Goal: Information Seeking & Learning: Check status

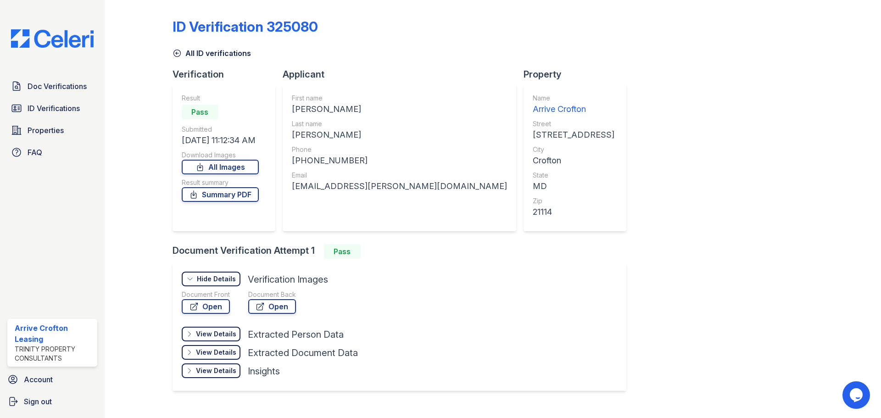
click at [174, 57] on icon at bounding box center [177, 53] width 9 height 9
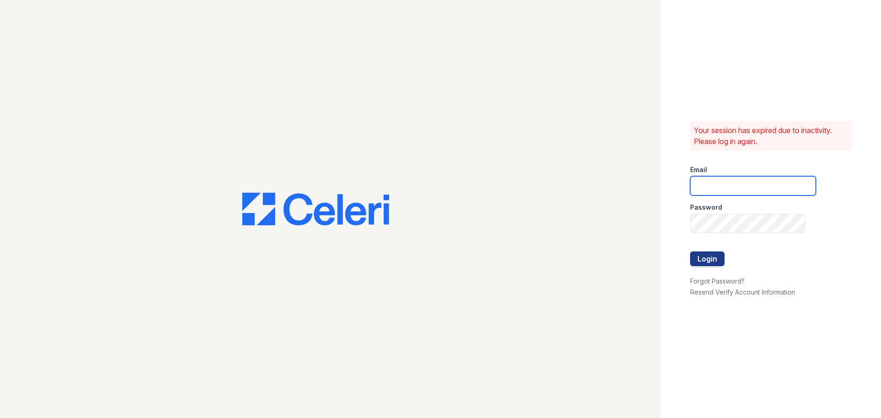
type input "[EMAIL_ADDRESS][DOMAIN_NAME]"
drag, startPoint x: 706, startPoint y: 262, endPoint x: 698, endPoint y: 269, distance: 10.4
click at [706, 262] on button "Login" at bounding box center [707, 259] width 34 height 15
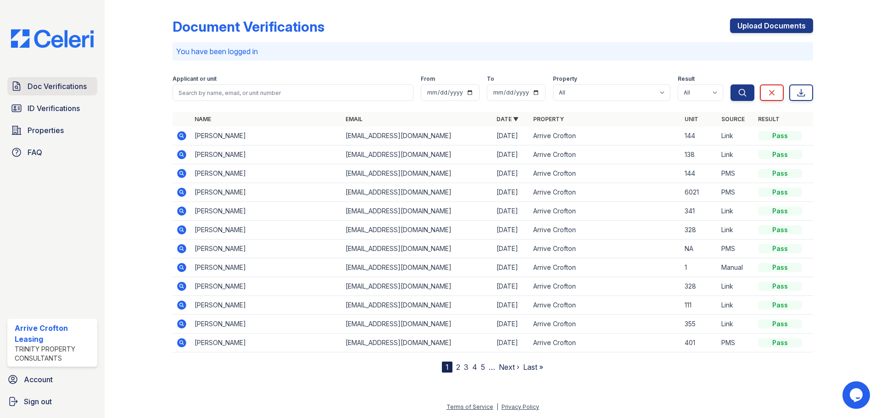
click at [41, 89] on span "Doc Verifications" at bounding box center [57, 86] width 59 height 11
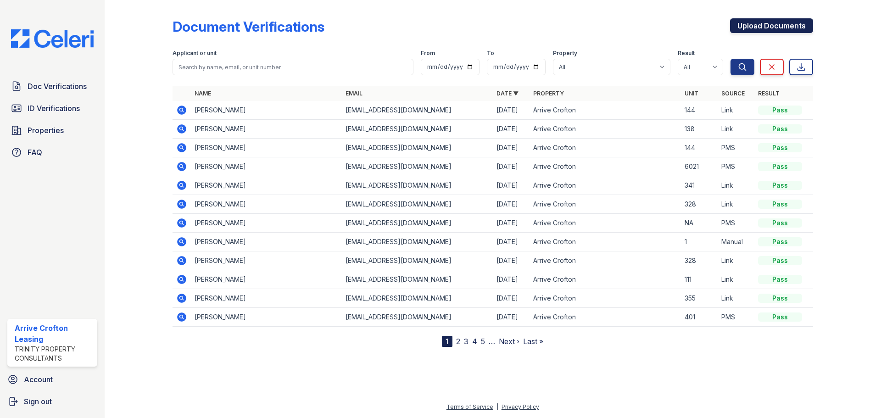
click at [765, 26] on link "Upload Documents" at bounding box center [771, 25] width 83 height 15
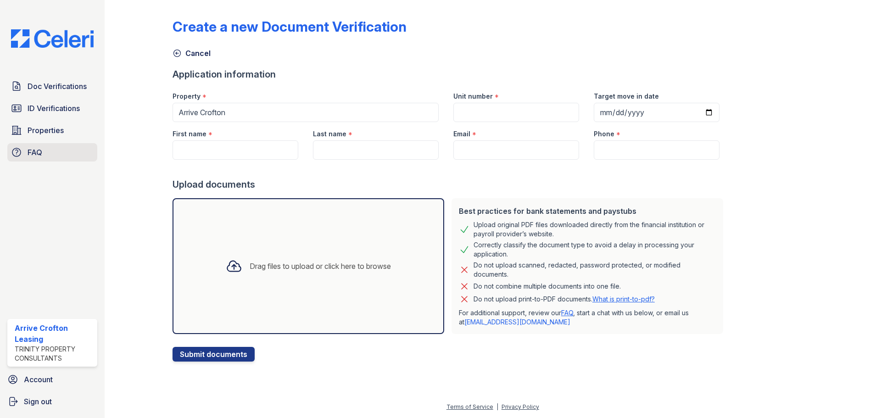
click at [46, 150] on link "FAQ" at bounding box center [52, 152] width 90 height 18
click at [58, 93] on link "Doc Verifications" at bounding box center [52, 86] width 90 height 18
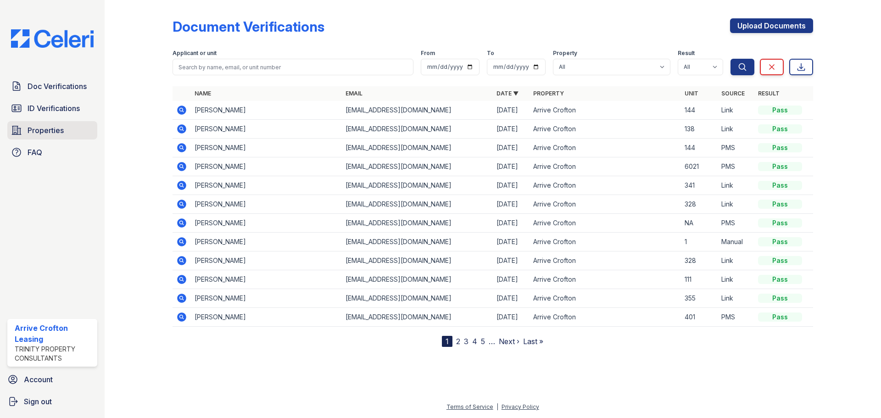
click at [45, 131] on span "Properties" at bounding box center [46, 130] width 36 height 11
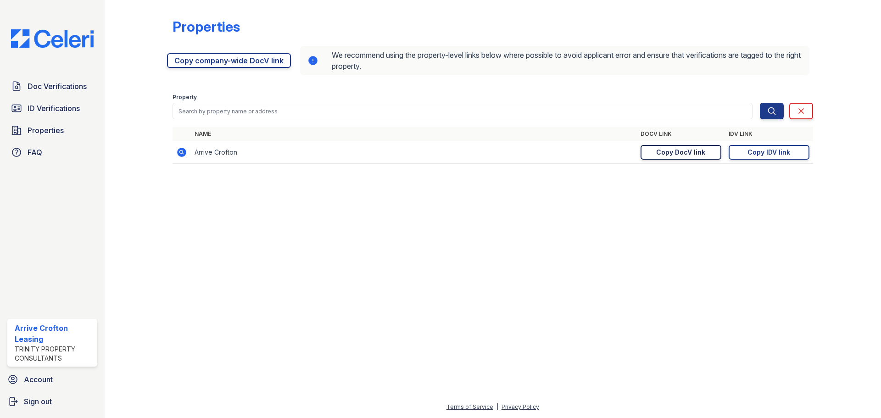
click at [686, 155] on div "Copy DocV link" at bounding box center [680, 152] width 49 height 9
click at [66, 77] on link "Doc Verifications" at bounding box center [52, 86] width 90 height 18
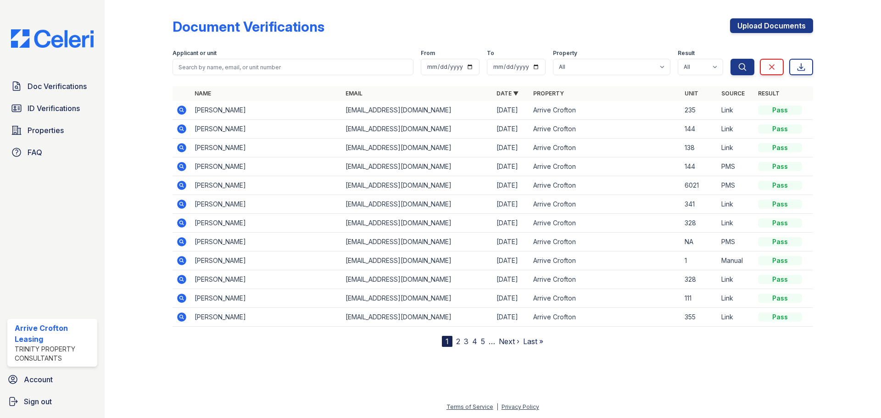
click at [179, 112] on icon at bounding box center [181, 110] width 9 height 9
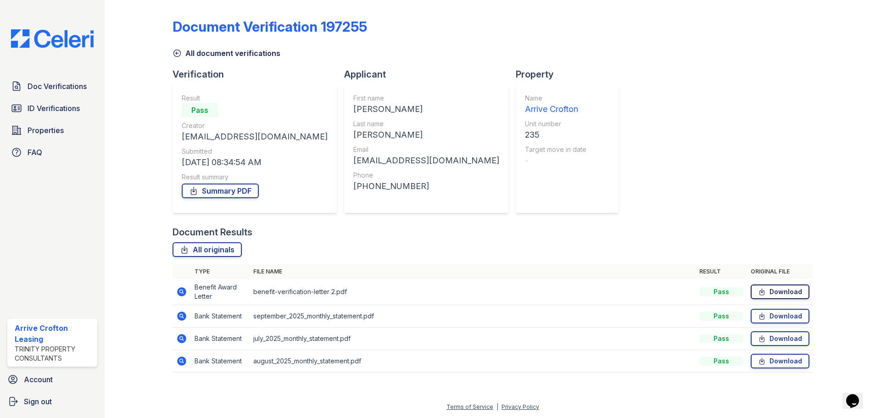
click at [770, 286] on link "Download" at bounding box center [780, 292] width 59 height 15
drag, startPoint x: 589, startPoint y: 161, endPoint x: 593, endPoint y: 158, distance: 4.9
click at [589, 161] on div "Document Verification 197255 All document verifications Verification Result Pas…" at bounding box center [493, 193] width 641 height 378
click at [57, 110] on span "ID Verifications" at bounding box center [54, 108] width 52 height 11
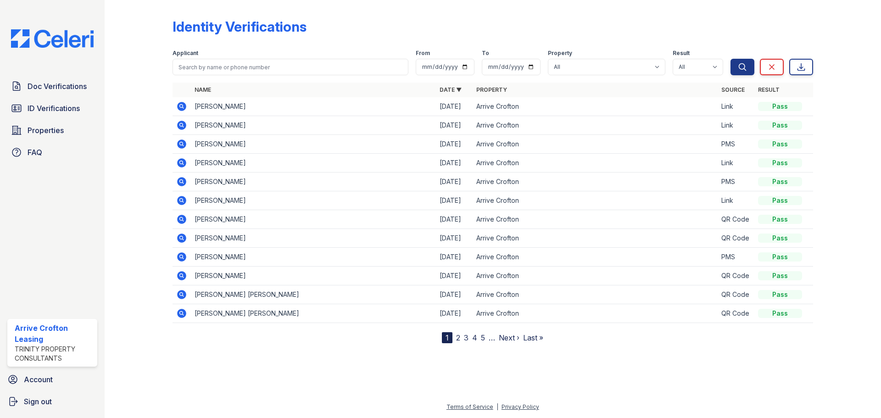
click at [456, 337] on link "2" at bounding box center [458, 337] width 4 height 9
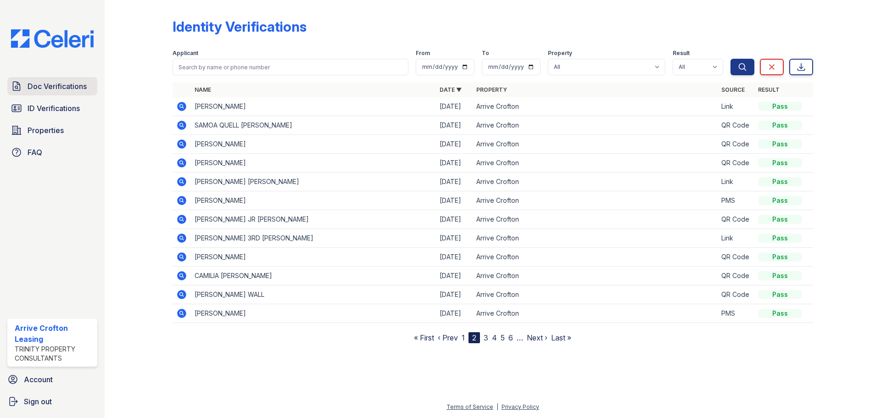
click at [66, 84] on span "Doc Verifications" at bounding box center [57, 86] width 59 height 11
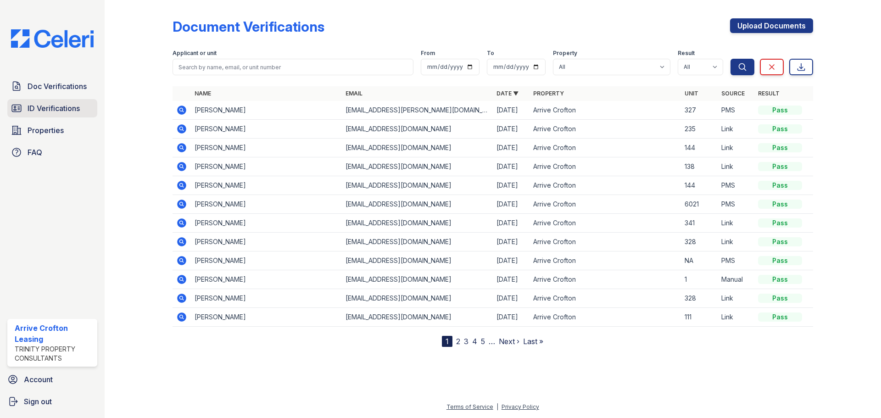
click at [45, 112] on span "ID Verifications" at bounding box center [54, 108] width 52 height 11
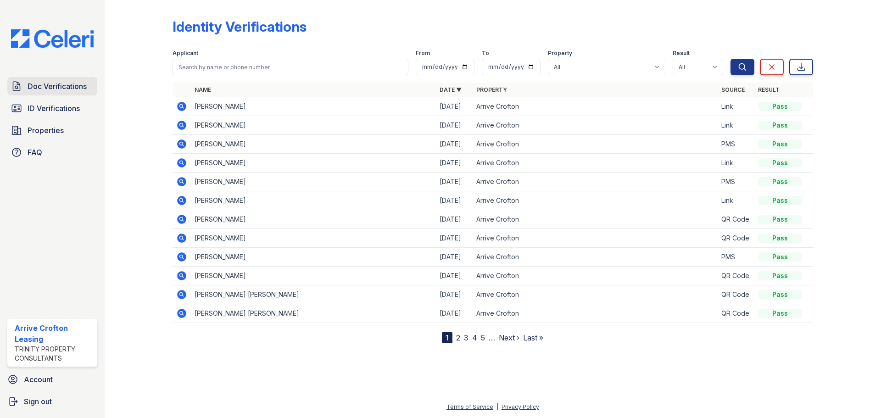
click at [62, 87] on span "Doc Verifications" at bounding box center [57, 86] width 59 height 11
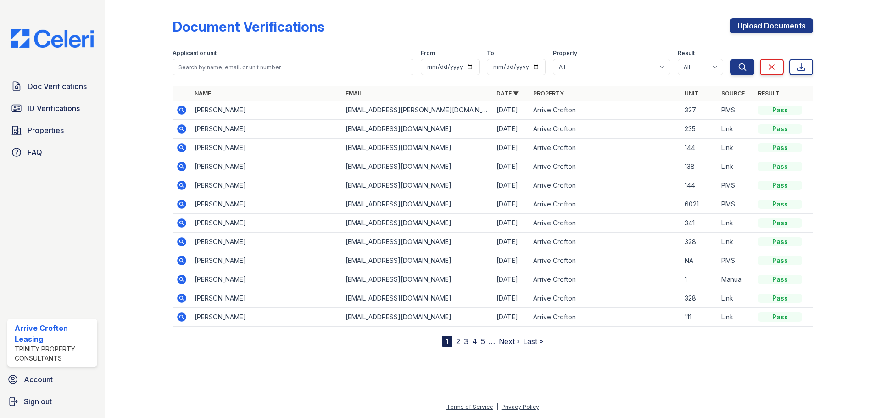
click at [183, 128] on icon at bounding box center [181, 128] width 11 height 11
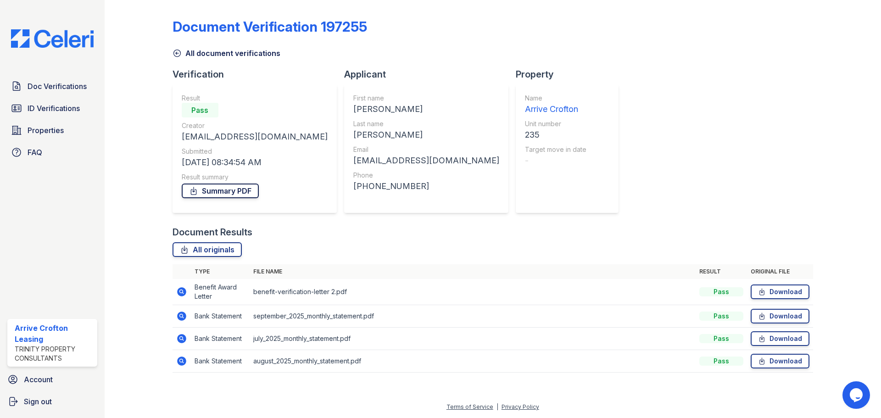
click at [230, 185] on link "Summary PDF" at bounding box center [220, 191] width 77 height 15
click at [176, 54] on icon at bounding box center [177, 53] width 7 height 7
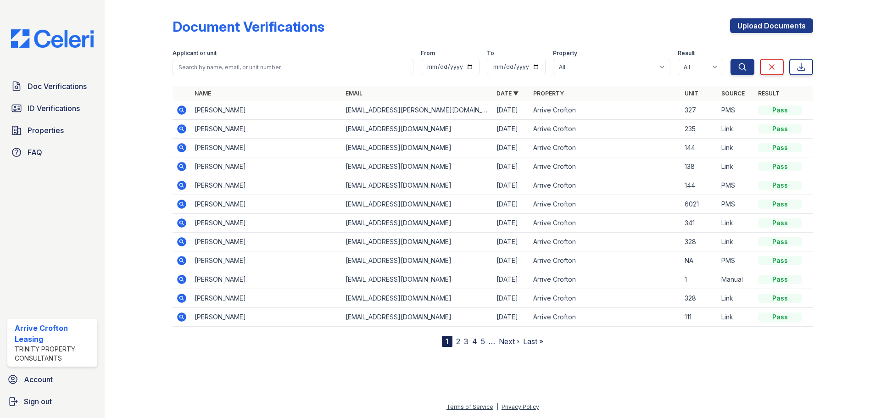
click at [163, 129] on div at bounding box center [145, 175] width 53 height 343
click at [182, 132] on icon at bounding box center [181, 128] width 9 height 9
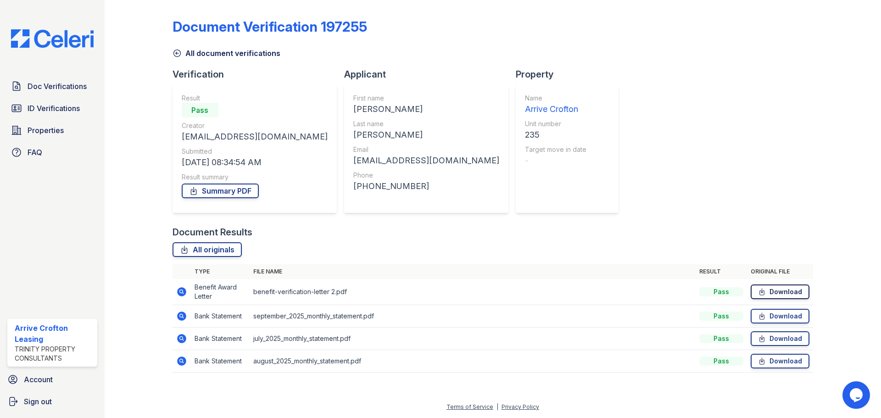
click at [807, 291] on link "Download" at bounding box center [780, 292] width 59 height 15
click at [188, 55] on link "All document verifications" at bounding box center [227, 53] width 108 height 11
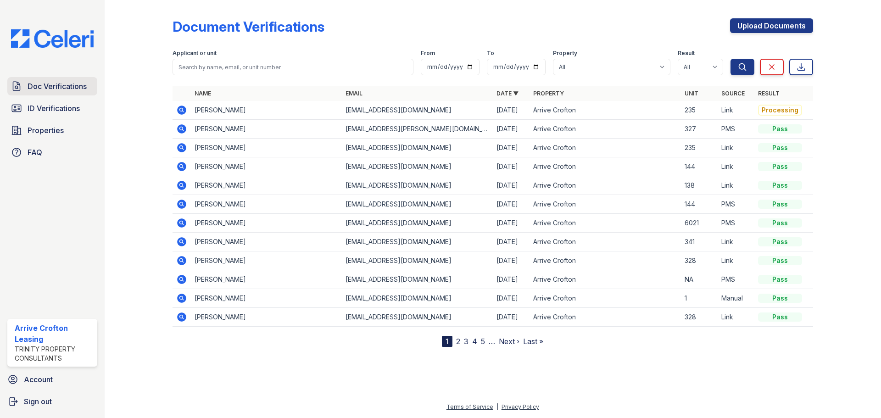
click at [52, 92] on link "Doc Verifications" at bounding box center [52, 86] width 90 height 18
click at [185, 109] on icon at bounding box center [181, 110] width 9 height 9
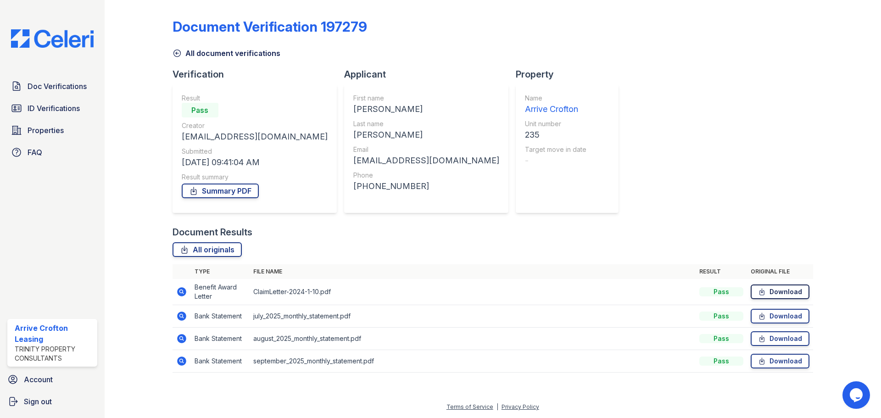
click at [783, 288] on link "Download" at bounding box center [780, 292] width 59 height 15
click at [238, 188] on link "Summary PDF" at bounding box center [220, 191] width 77 height 15
click at [174, 51] on icon at bounding box center [177, 53] width 9 height 9
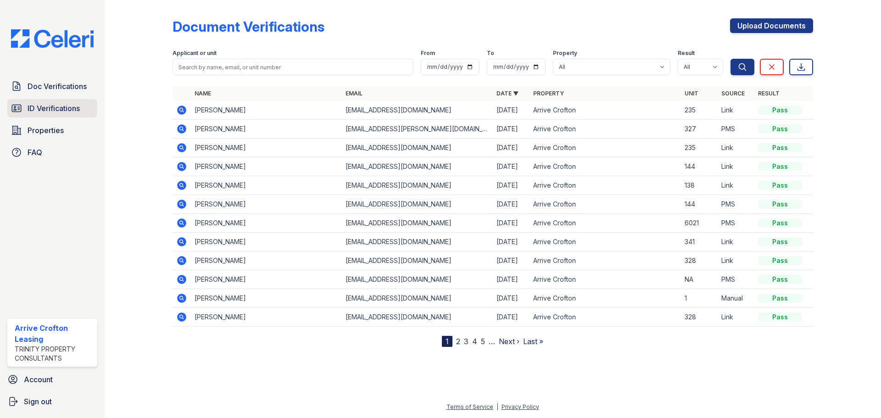
click at [53, 108] on span "ID Verifications" at bounding box center [54, 108] width 52 height 11
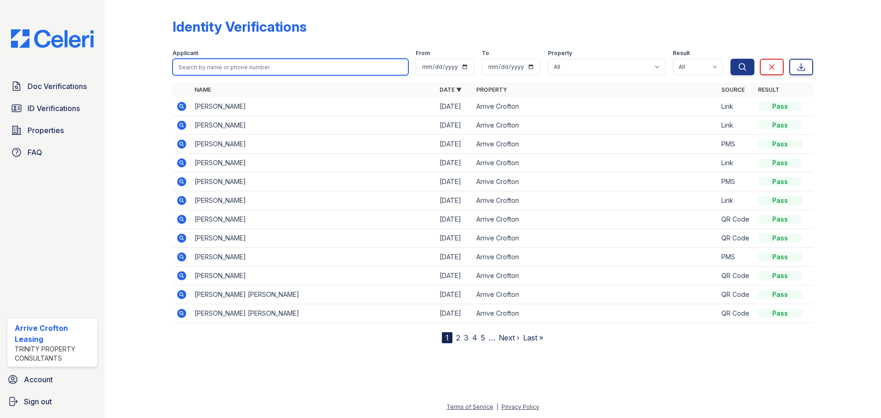
click at [218, 70] on input "search" at bounding box center [291, 67] width 236 height 17
type input "bowen"
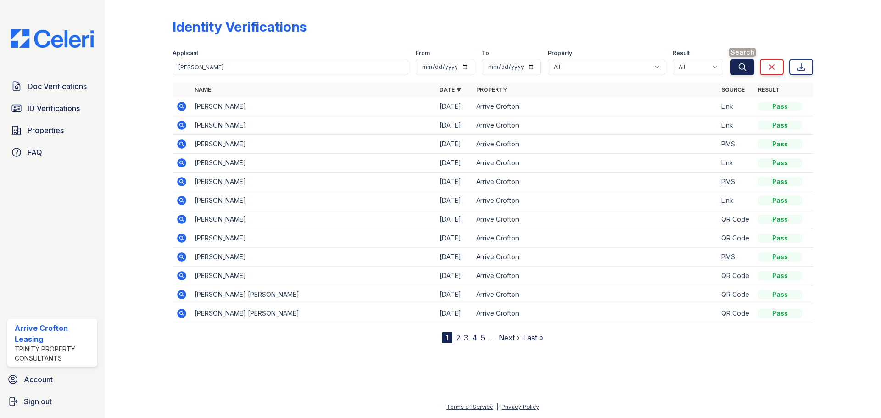
click at [737, 66] on button "Search" at bounding box center [743, 67] width 24 height 17
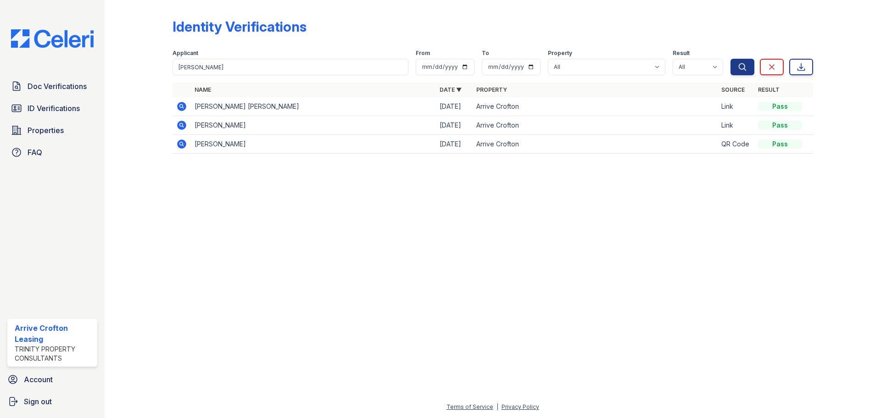
click at [187, 106] on td at bounding box center [182, 106] width 18 height 19
click at [179, 106] on icon at bounding box center [181, 106] width 9 height 9
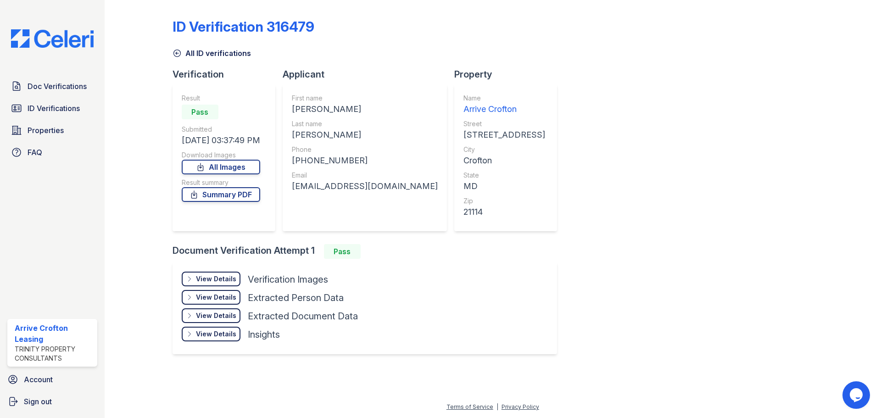
click at [220, 277] on div "View Details" at bounding box center [216, 278] width 40 height 9
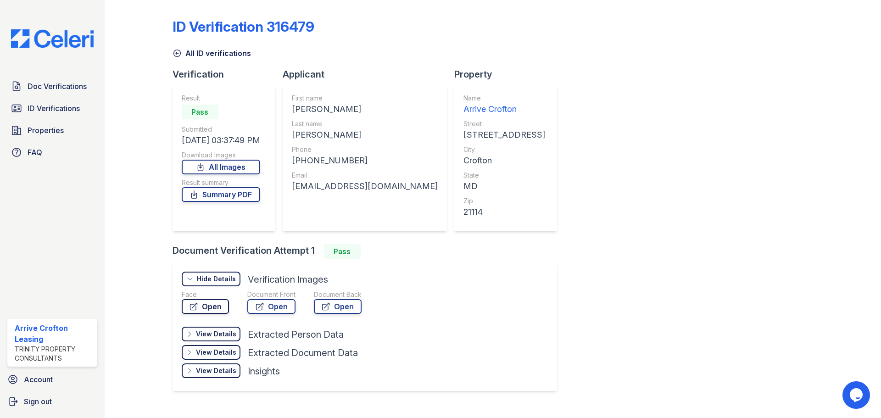
click at [218, 311] on link "Open" at bounding box center [205, 306] width 47 height 15
click at [183, 56] on link "All ID verifications" at bounding box center [212, 53] width 78 height 11
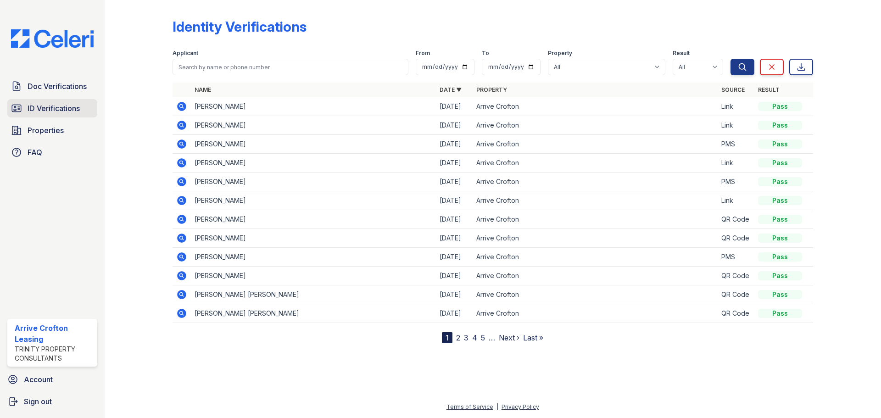
click at [54, 110] on span "ID Verifications" at bounding box center [54, 108] width 52 height 11
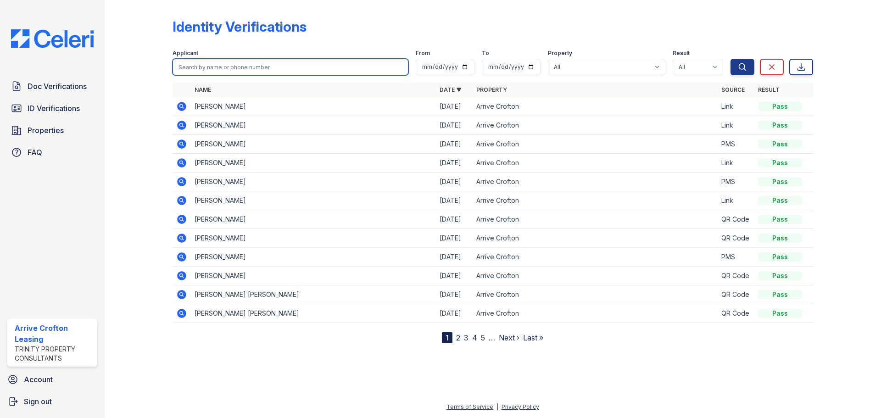
click at [201, 70] on input "search" at bounding box center [291, 67] width 236 height 17
type input "kaitlyn"
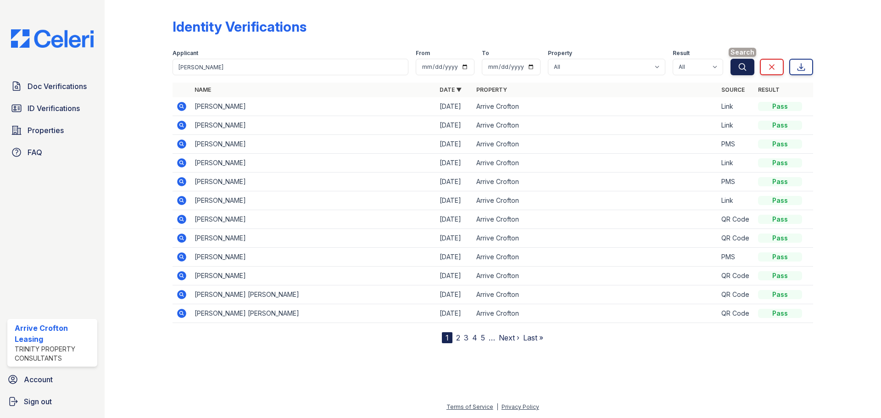
click at [737, 71] on button "Search" at bounding box center [743, 67] width 24 height 17
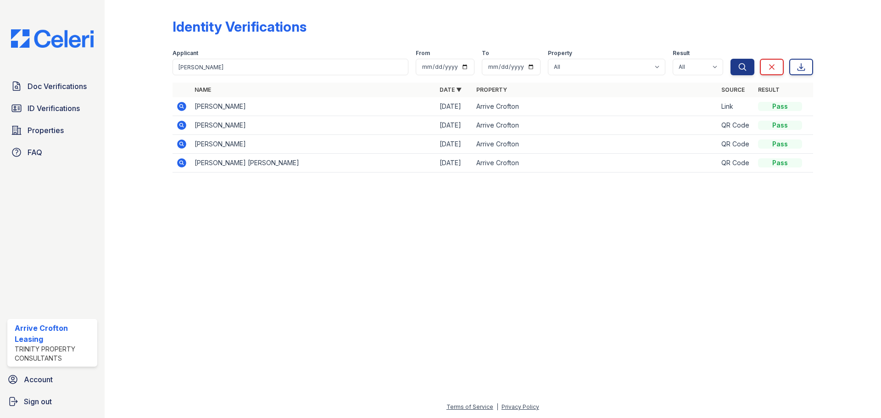
click at [179, 106] on icon at bounding box center [181, 106] width 11 height 11
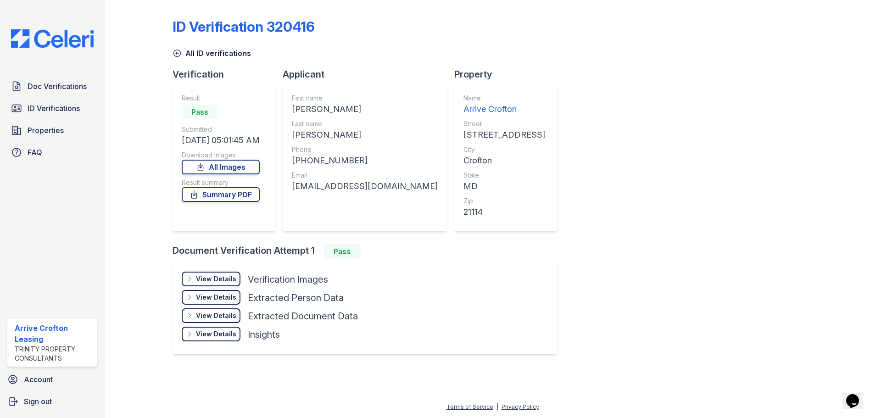
click at [208, 285] on div "View Details Details" at bounding box center [211, 279] width 59 height 15
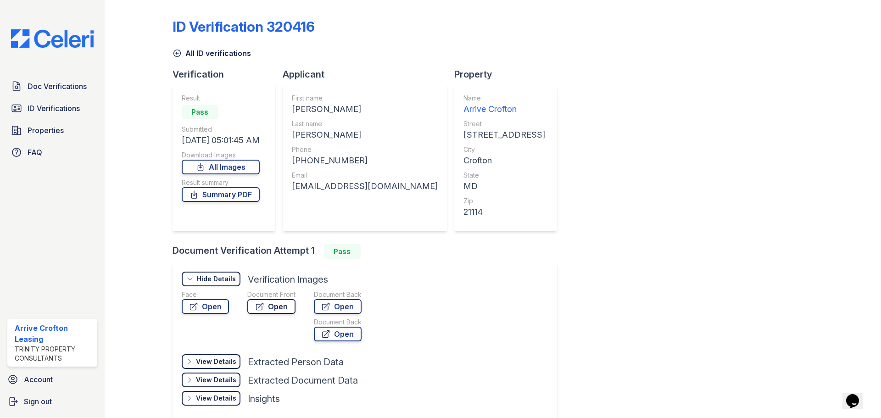
click at [270, 308] on link "Open" at bounding box center [271, 306] width 48 height 15
drag, startPoint x: 123, startPoint y: 197, endPoint x: 146, endPoint y: 194, distance: 24.1
click at [123, 196] on div at bounding box center [145, 218] width 53 height 428
click at [173, 53] on icon at bounding box center [177, 53] width 9 height 9
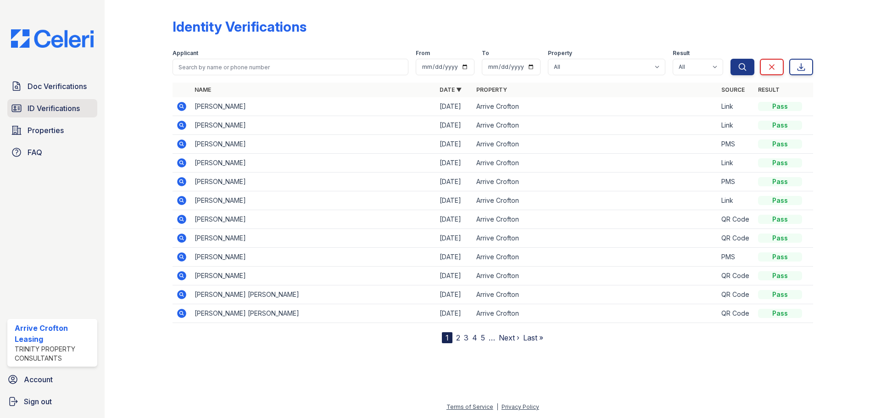
click at [36, 111] on span "ID Verifications" at bounding box center [54, 108] width 52 height 11
click at [47, 94] on link "Doc Verifications" at bounding box center [52, 86] width 90 height 18
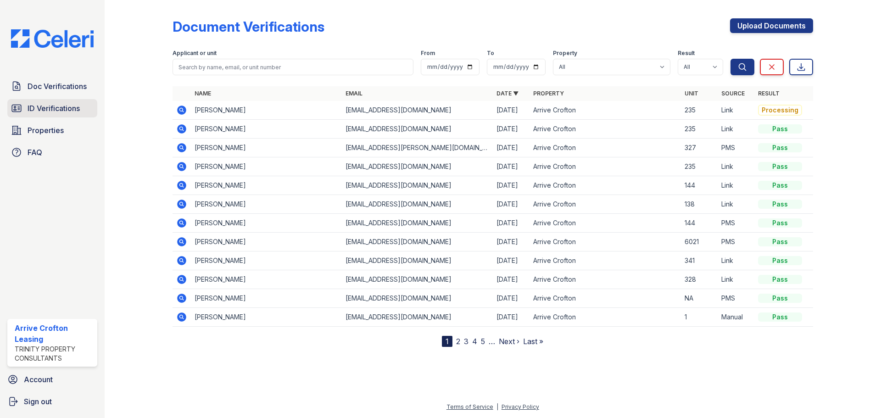
click at [73, 113] on span "ID Verifications" at bounding box center [54, 108] width 52 height 11
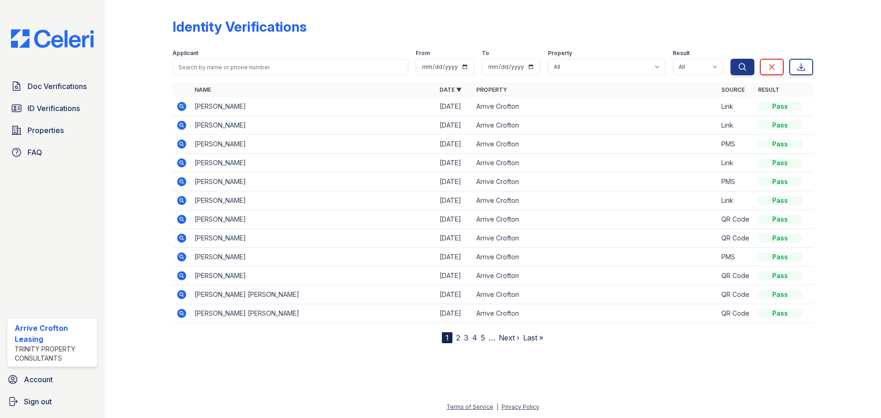
click at [457, 340] on link "2" at bounding box center [458, 337] width 4 height 9
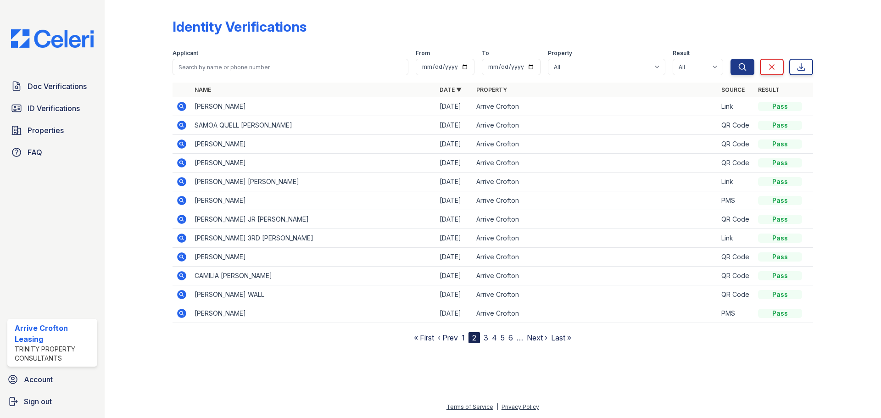
click at [486, 339] on link "3" at bounding box center [486, 337] width 5 height 9
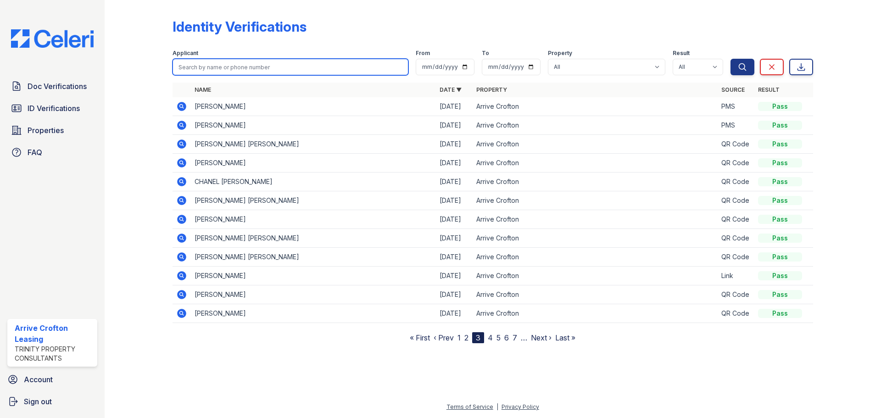
click at [228, 63] on input "search" at bounding box center [291, 67] width 236 height 17
type input "kaitlyn"
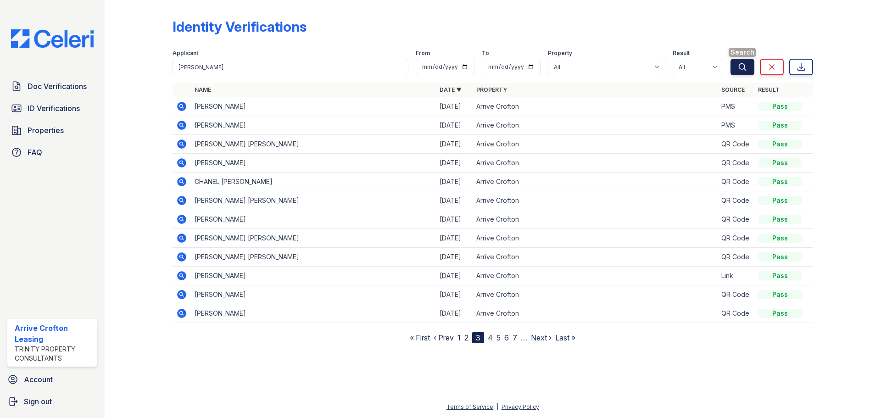
click at [744, 67] on icon "submit" at bounding box center [742, 66] width 9 height 9
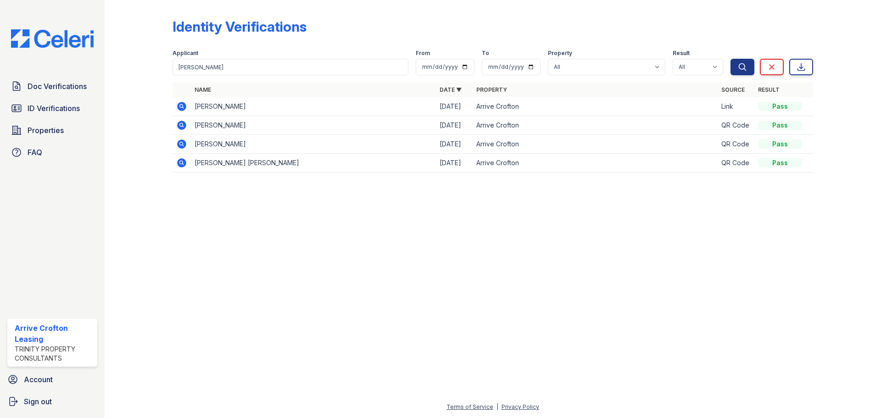
click at [179, 106] on icon at bounding box center [181, 106] width 9 height 9
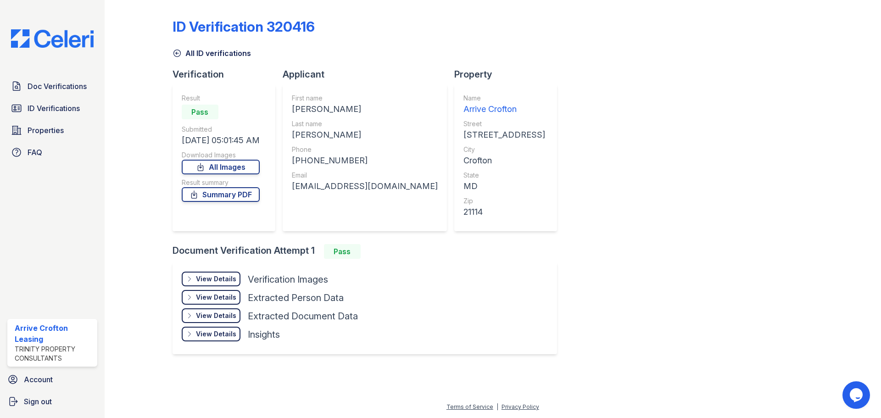
click at [215, 276] on div "View Details" at bounding box center [216, 278] width 40 height 9
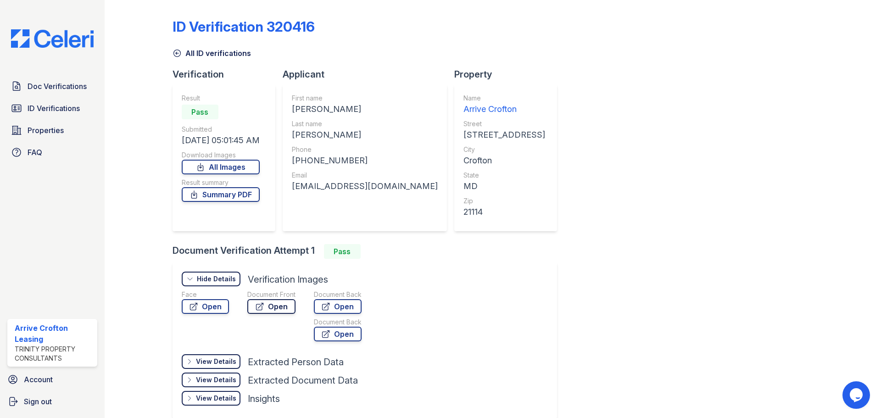
click at [267, 299] on link "Open" at bounding box center [271, 306] width 48 height 15
click at [179, 52] on icon at bounding box center [177, 53] width 9 height 9
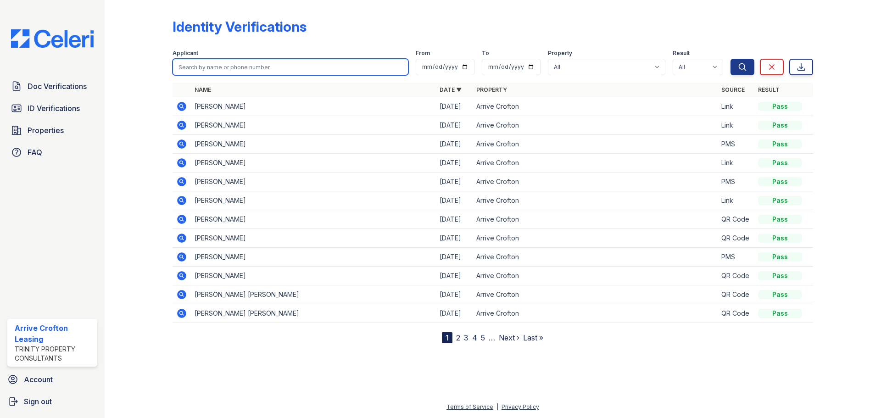
click at [191, 70] on input "search" at bounding box center [291, 67] width 236 height 17
type input "jerem"
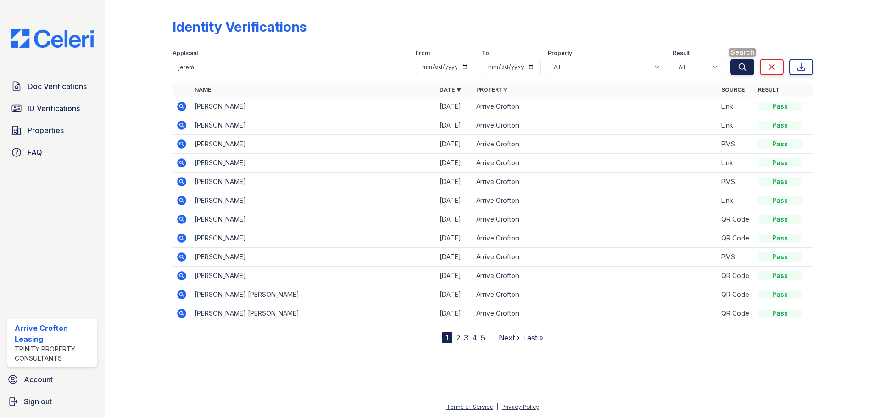
click at [739, 65] on icon "submit" at bounding box center [742, 66] width 7 height 7
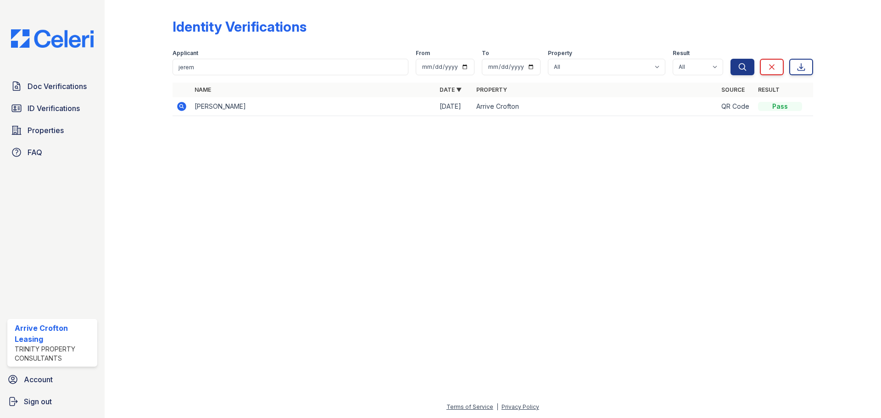
click at [180, 112] on td at bounding box center [182, 106] width 18 height 19
click at [185, 103] on icon at bounding box center [181, 106] width 11 height 11
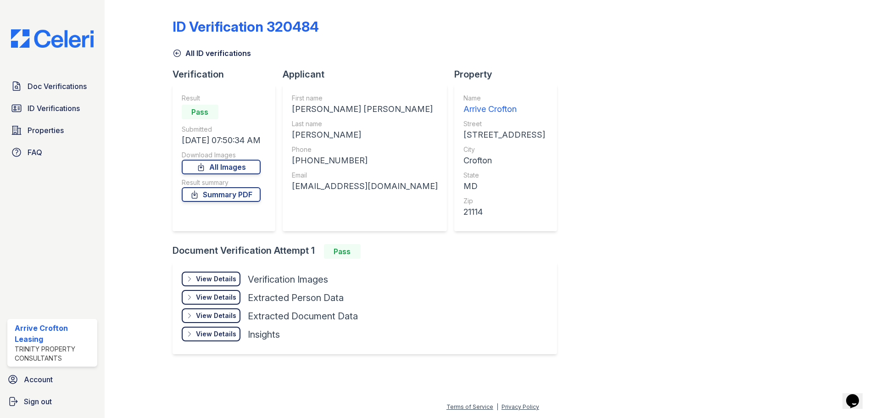
click at [214, 273] on div "View Details Details" at bounding box center [211, 279] width 59 height 15
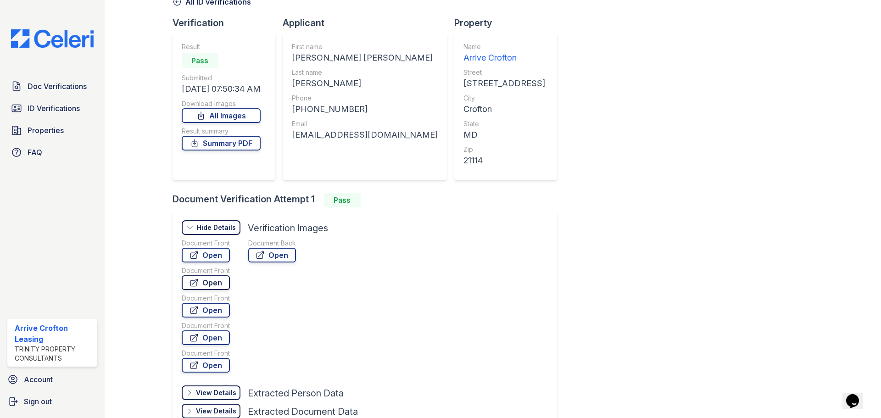
scroll to position [35, 0]
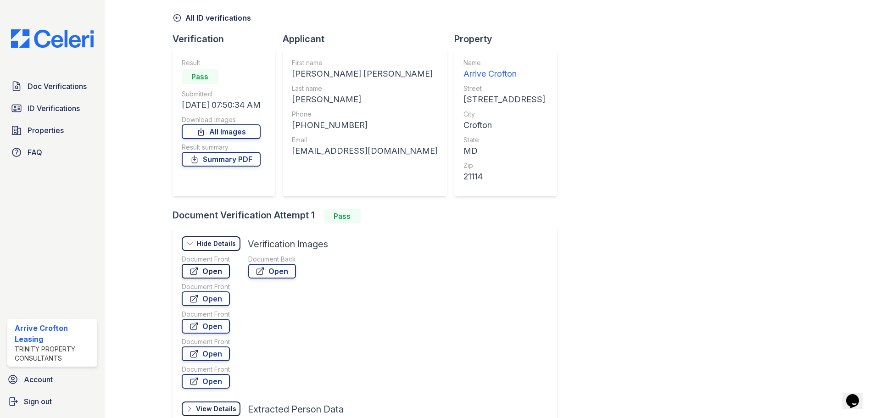
click at [212, 270] on link "Open" at bounding box center [206, 271] width 48 height 15
click at [207, 297] on link "Open" at bounding box center [206, 298] width 48 height 15
click at [34, 106] on span "ID Verifications" at bounding box center [54, 108] width 52 height 11
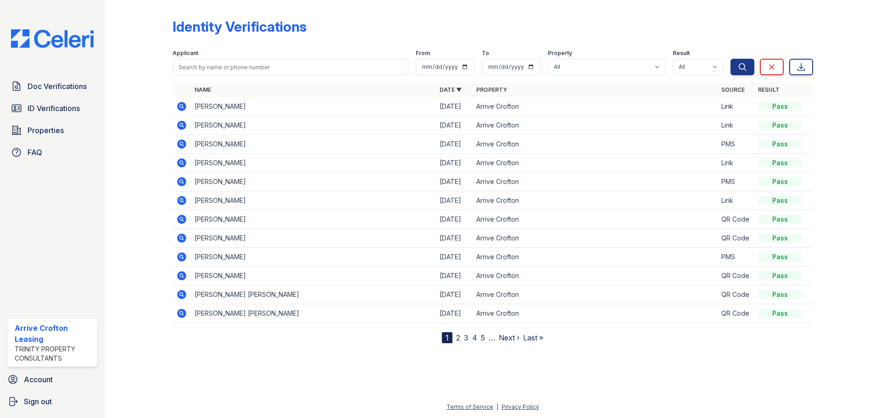
click at [460, 339] on link "2" at bounding box center [458, 337] width 4 height 9
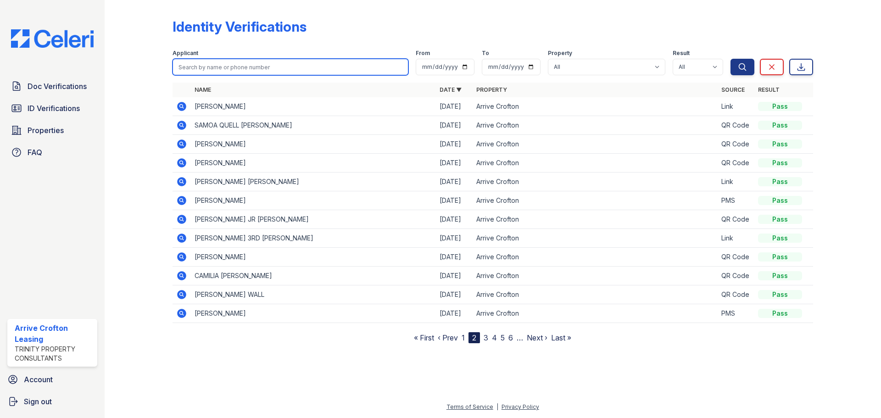
click at [301, 62] on input "search" at bounding box center [291, 67] width 236 height 17
type input "[PERSON_NAME]"
click at [735, 58] on div "Search Clear Export" at bounding box center [772, 60] width 83 height 29
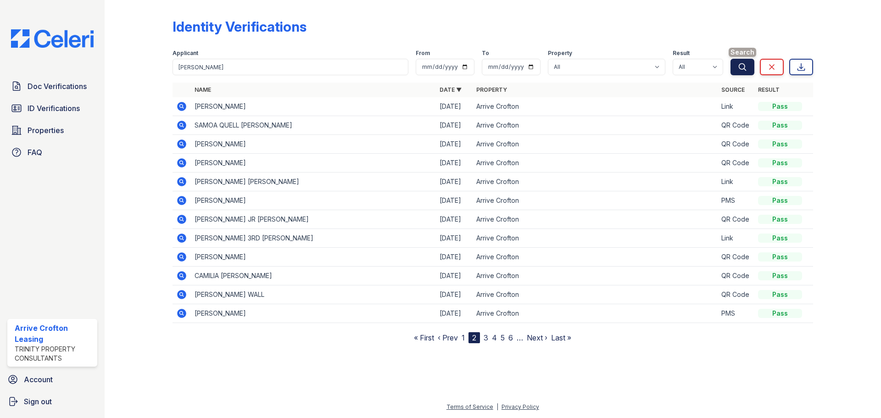
click at [743, 67] on icon "submit" at bounding box center [742, 66] width 9 height 9
